Goal: Task Accomplishment & Management: Use online tool/utility

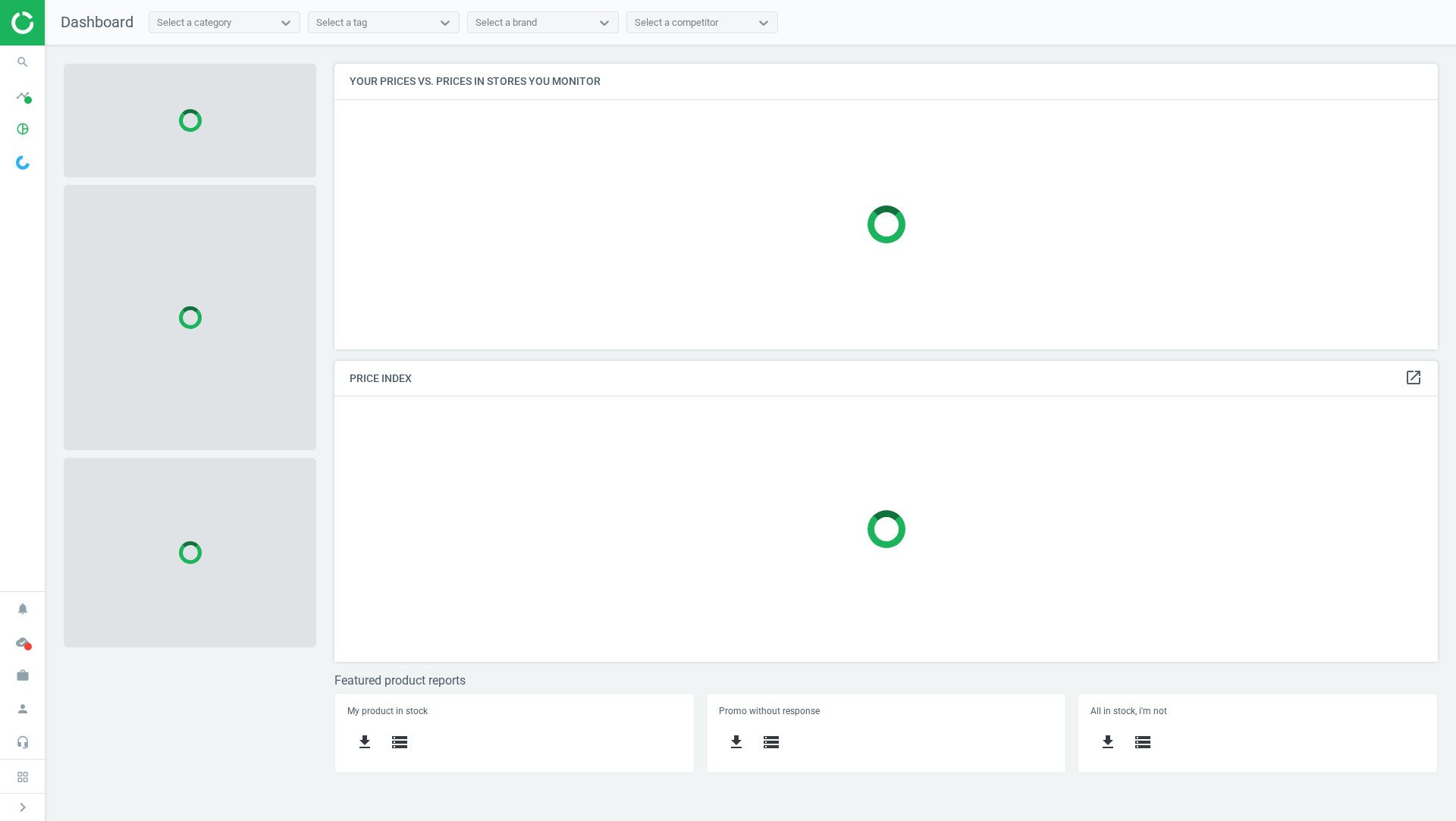
scroll to position [285, 1104]
click at [20, 97] on icon "timeline" at bounding box center [22, 95] width 29 height 29
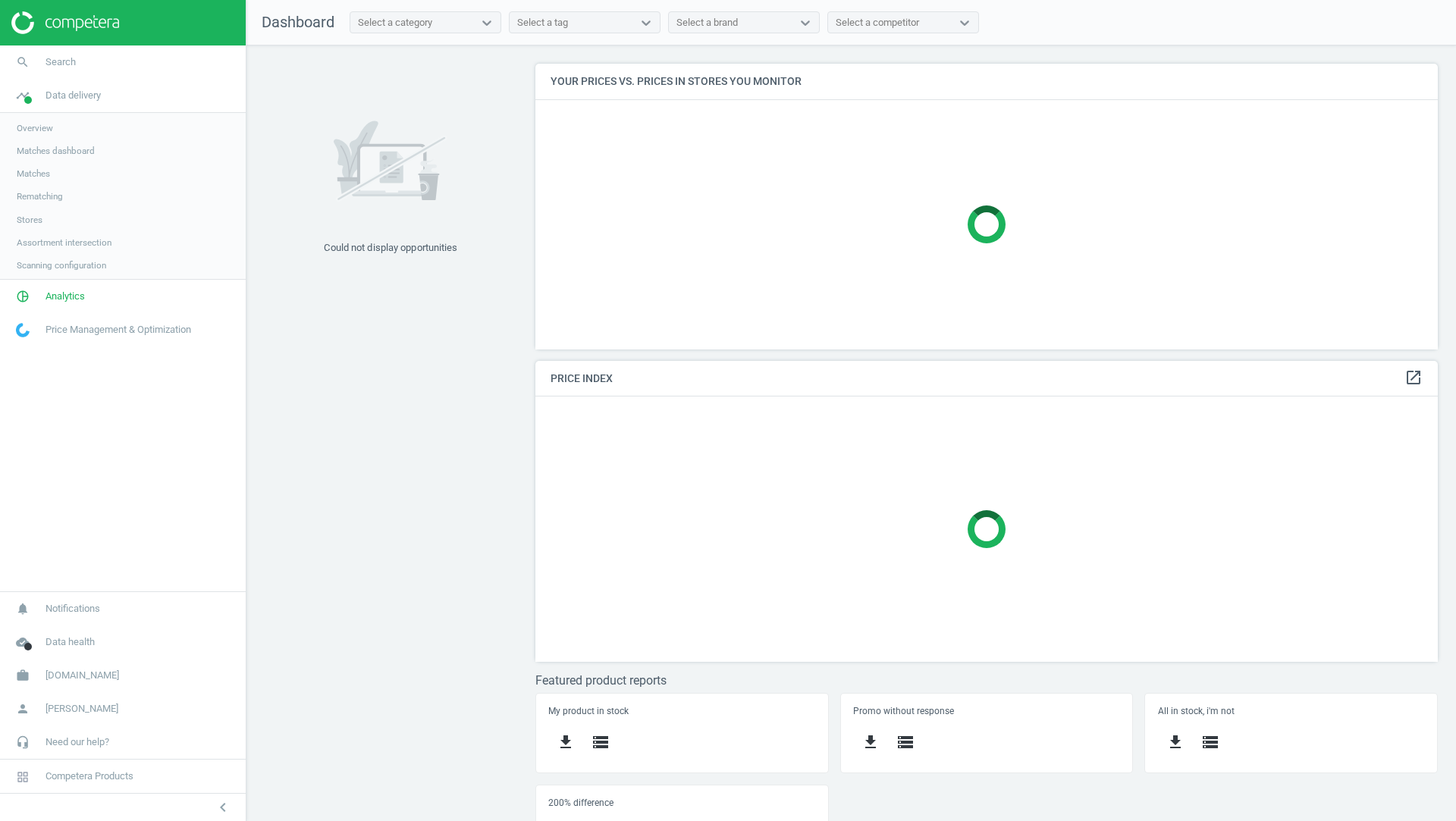
scroll to position [8, 8]
click at [49, 172] on span "Matches" at bounding box center [33, 174] width 33 height 12
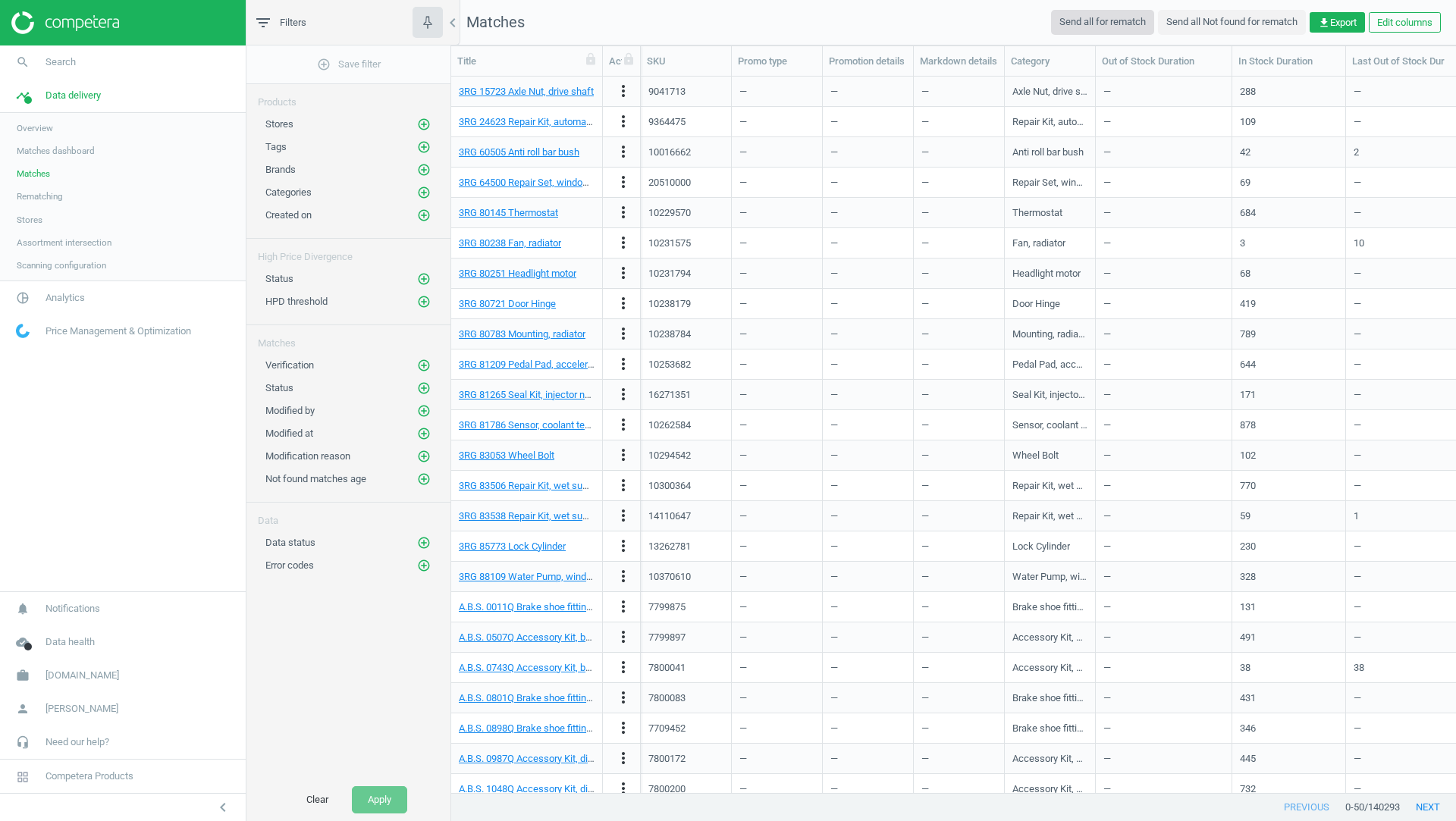
scroll to position [1, 0]
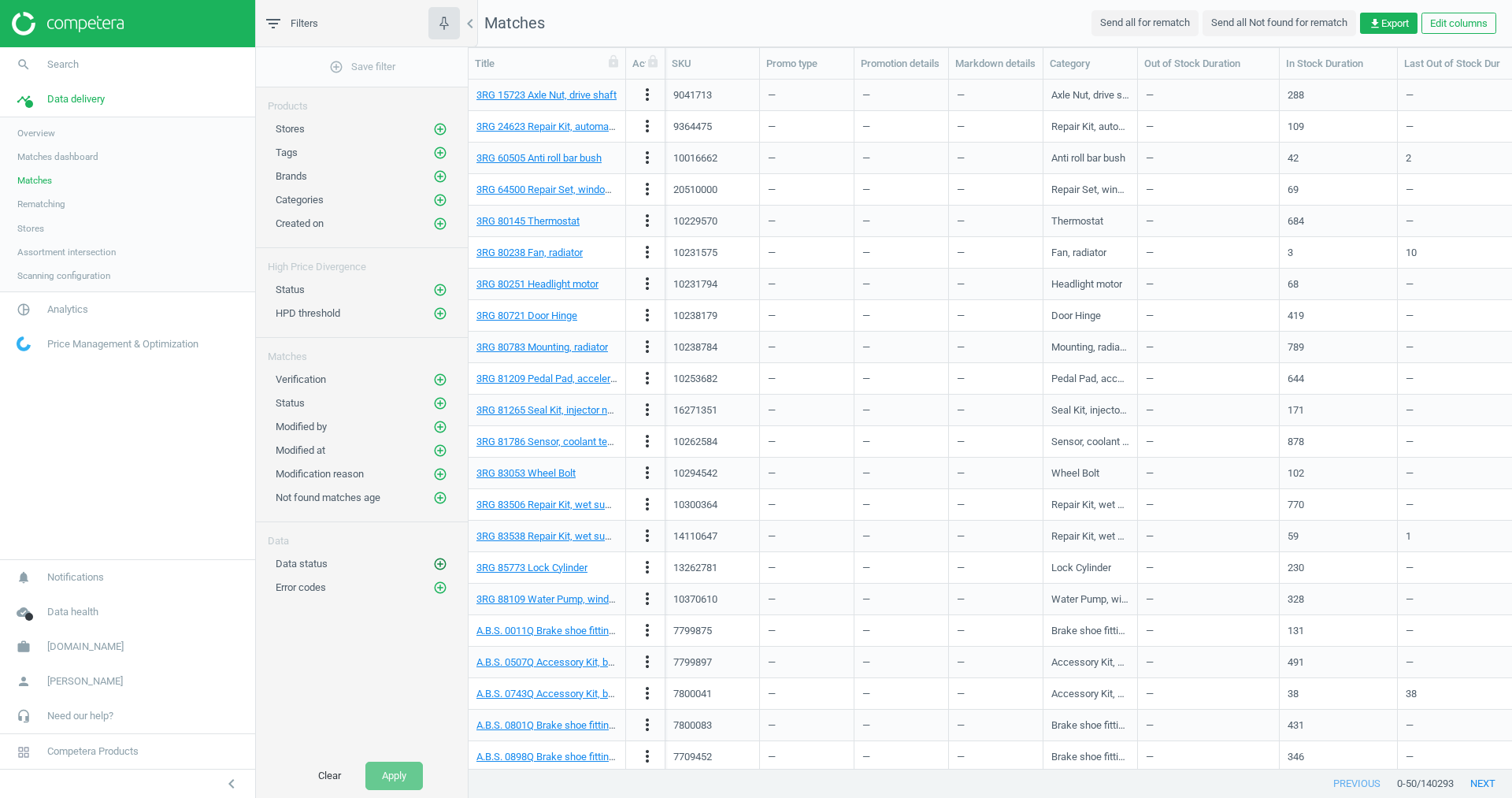
click at [437, 557] on icon "add_circle_outline" at bounding box center [441, 564] width 14 height 14
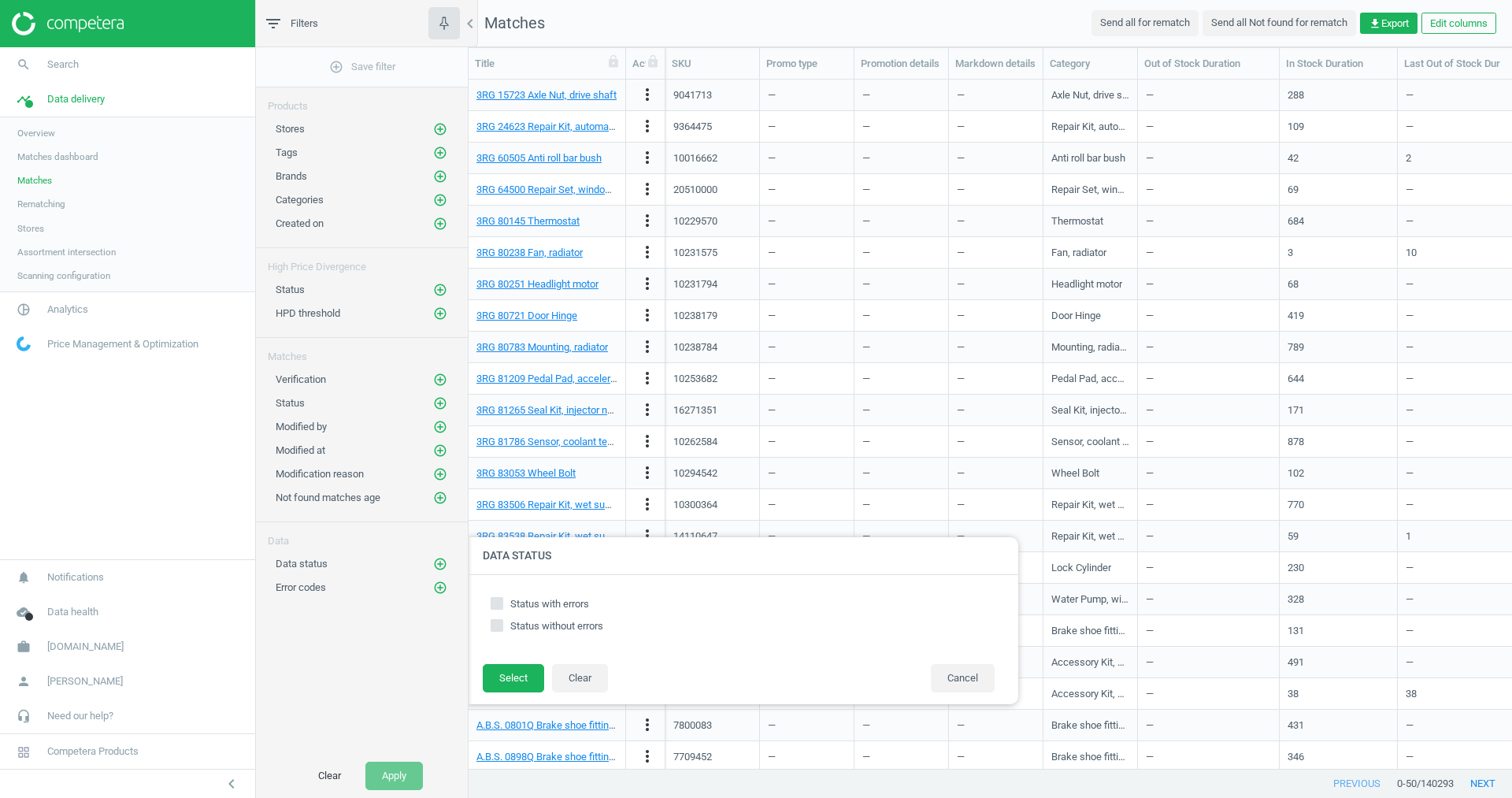
click at [495, 602] on input "Status with errors" at bounding box center [497, 603] width 10 height 10
checkbox input "true"
click at [506, 672] on button "Select" at bounding box center [513, 678] width 62 height 28
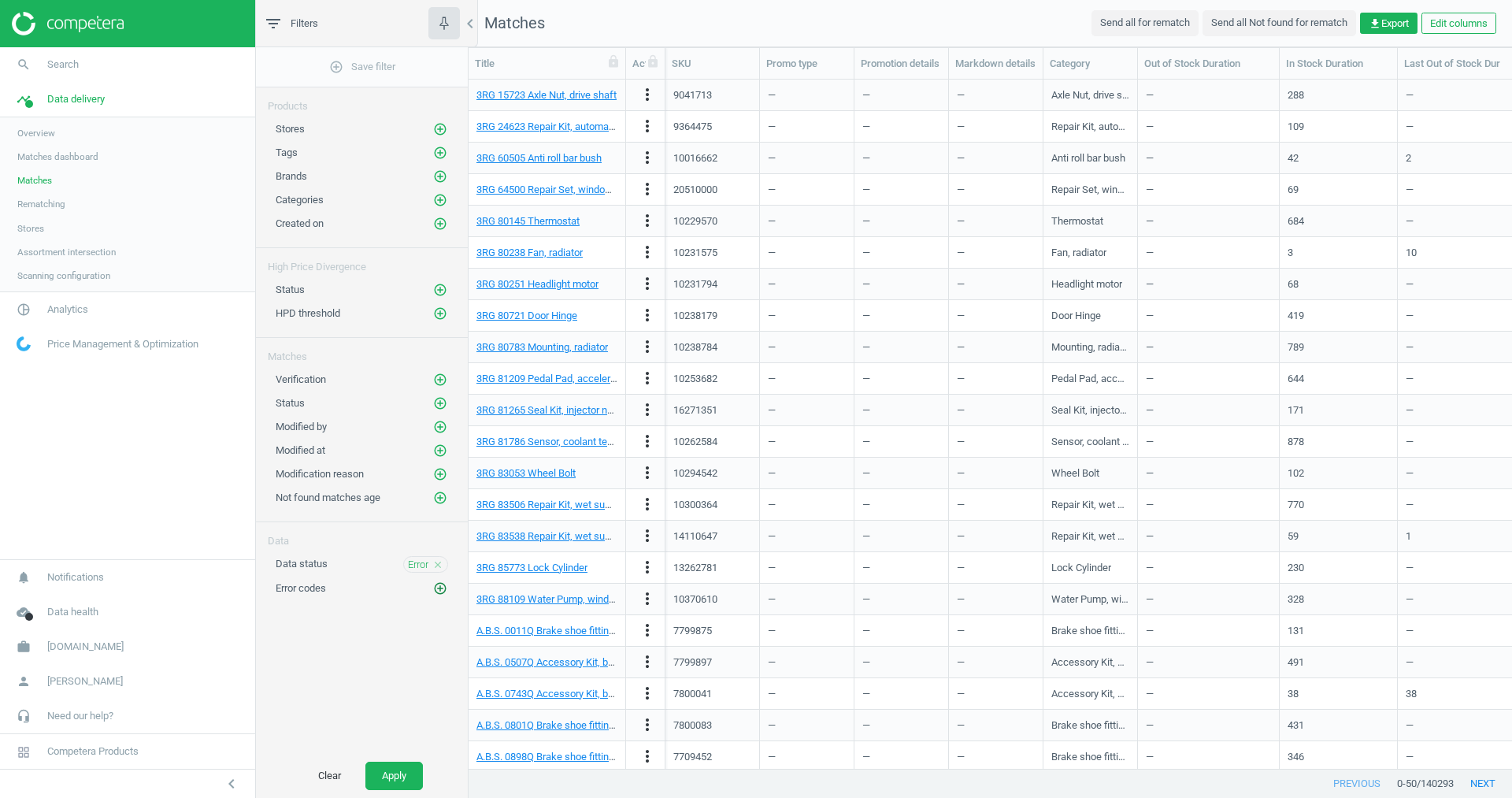
click at [441, 584] on icon "add_circle_outline" at bounding box center [441, 588] width 14 height 14
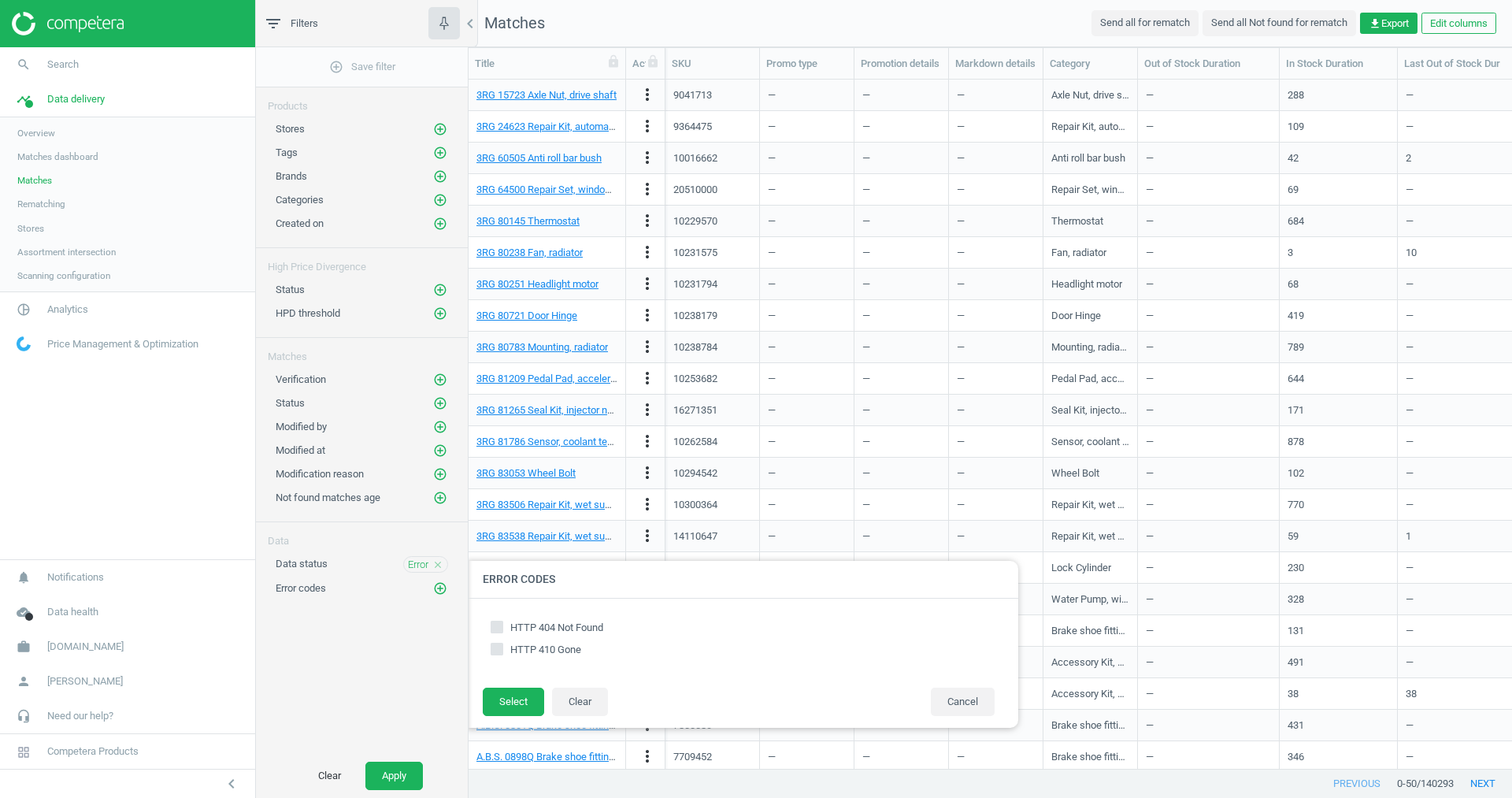
click at [498, 627] on input "HTTP 404 Not Found" at bounding box center [497, 627] width 10 height 10
checkbox input "true"
click at [523, 691] on button "Select" at bounding box center [513, 701] width 62 height 28
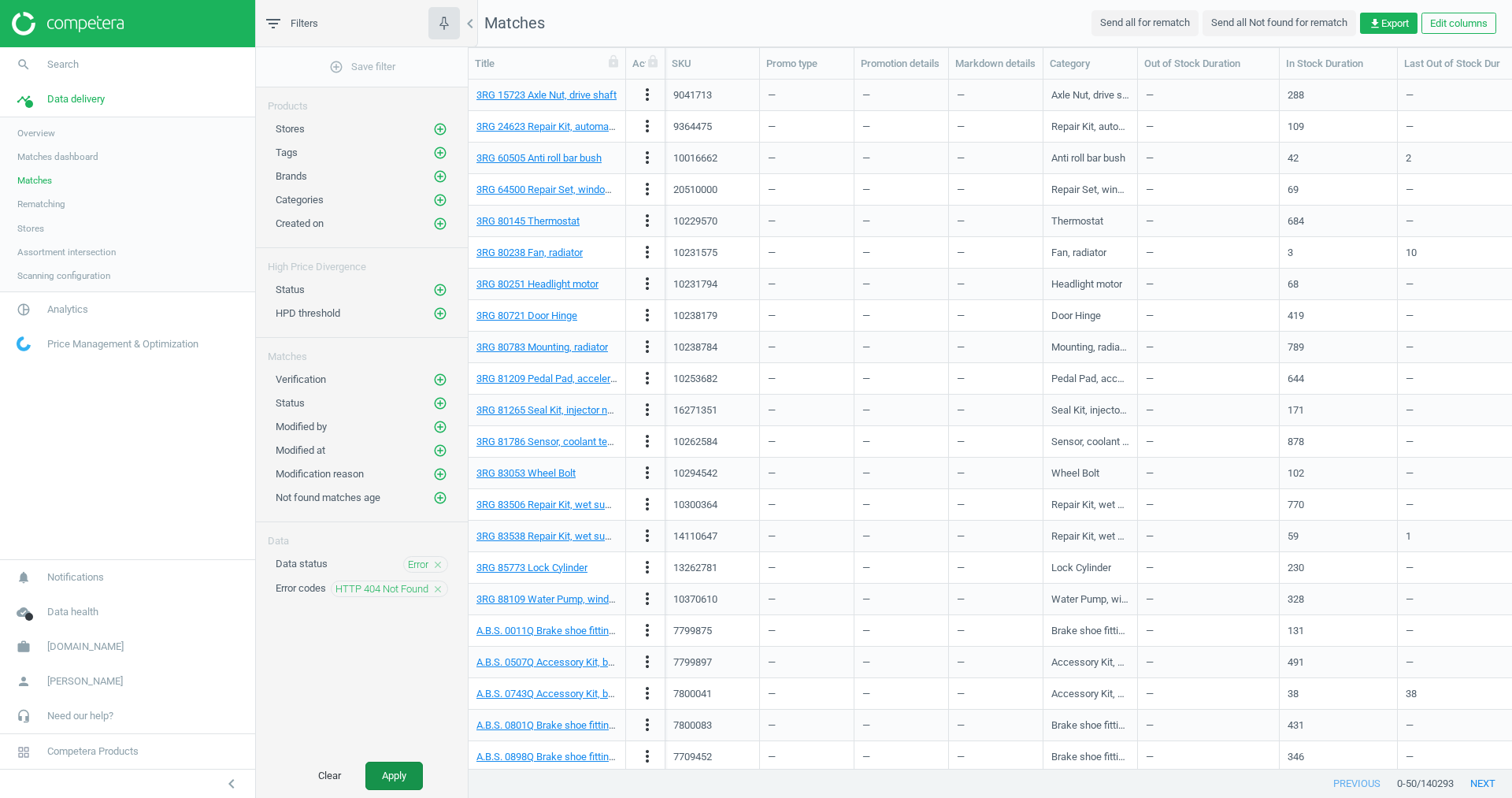
click at [415, 764] on button "Apply" at bounding box center [394, 776] width 58 height 28
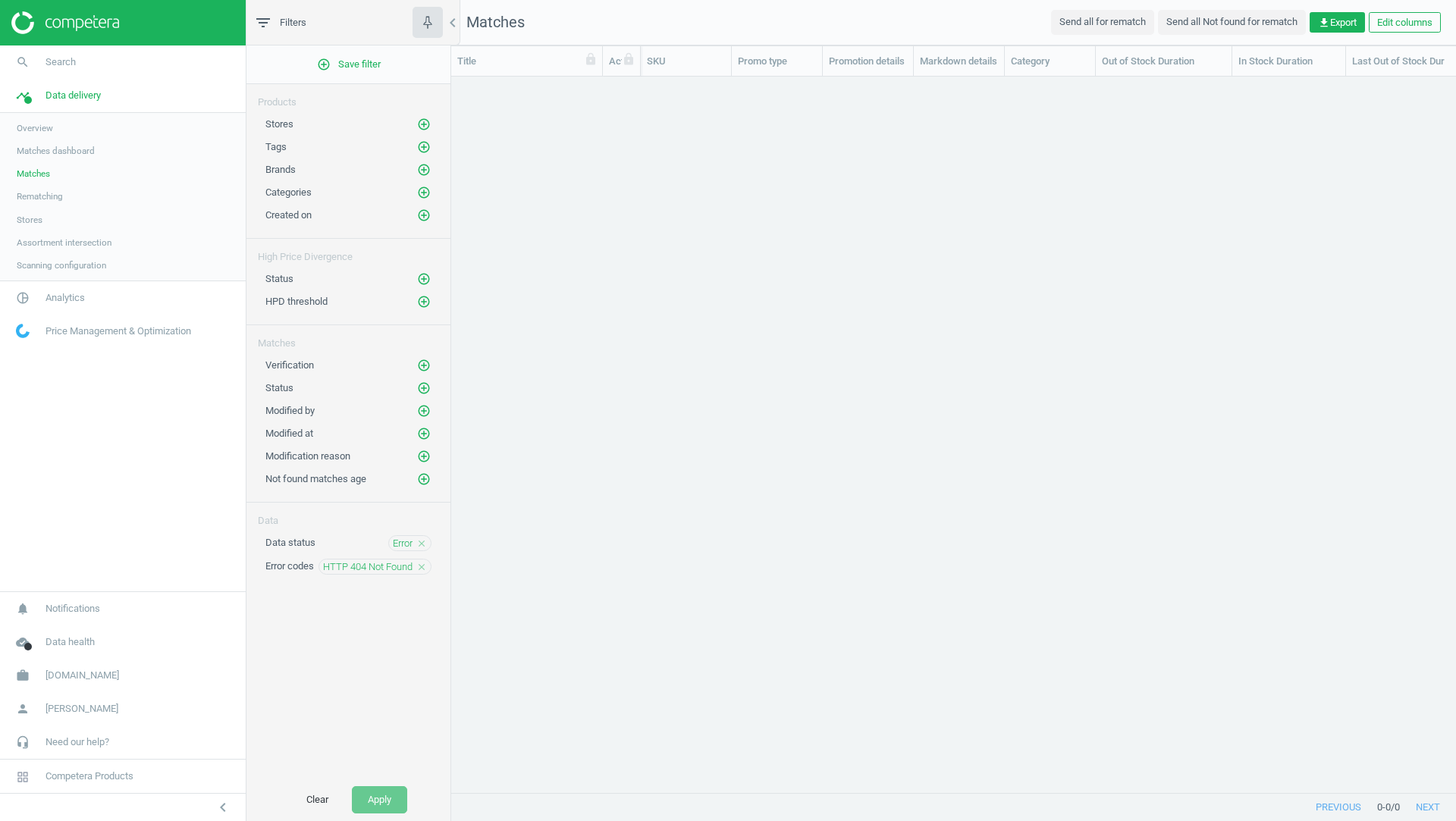
scroll to position [716, 1004]
